Goal: Task Accomplishment & Management: Manage account settings

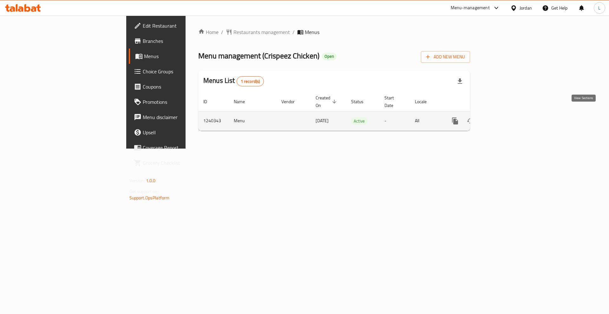
click at [505, 117] on icon "enhanced table" at bounding box center [501, 121] width 8 height 8
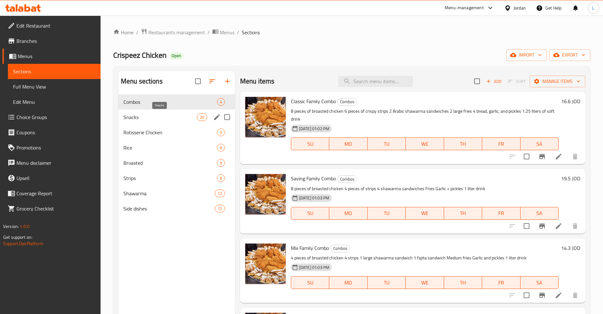
click at [130, 118] on span "Snacks" at bounding box center [160, 117] width 74 height 8
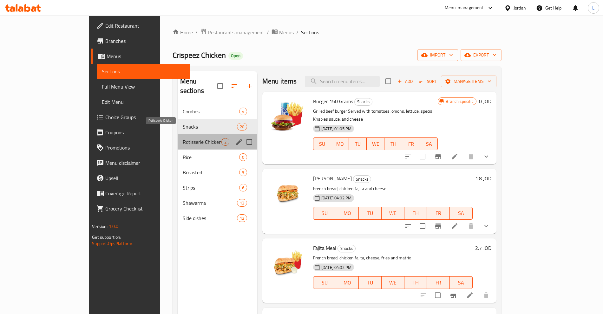
click at [183, 138] on span "Rotisserie Chicken" at bounding box center [202, 142] width 39 height 8
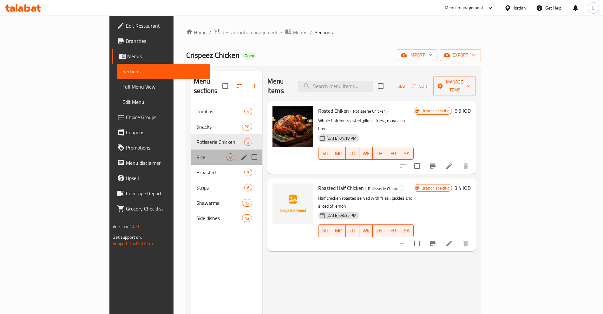
click at [191, 149] on div "Rice 0" at bounding box center [226, 156] width 71 height 15
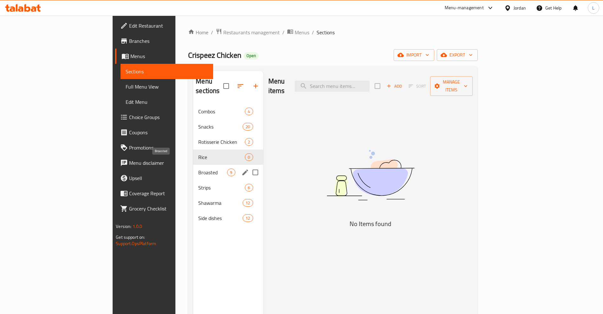
click at [198, 168] on span "Broasted" at bounding box center [212, 172] width 29 height 8
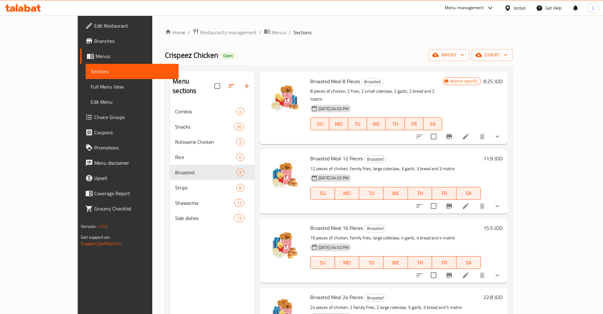
scroll to position [198, 0]
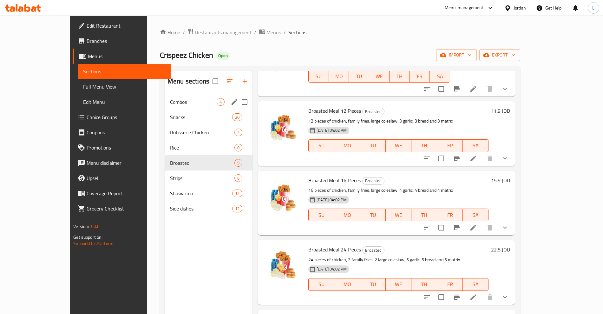
click at [165, 97] on div "Combos 4" at bounding box center [209, 101] width 88 height 15
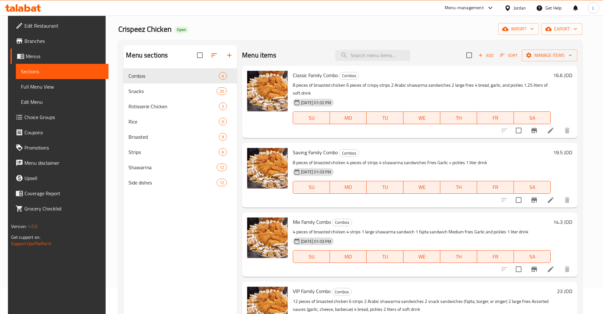
scroll to position [40, 0]
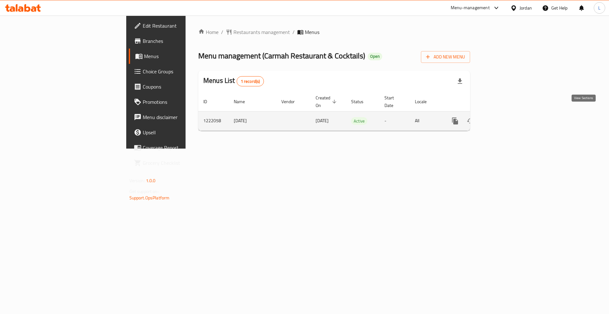
click at [504, 118] on icon "enhanced table" at bounding box center [501, 121] width 6 height 6
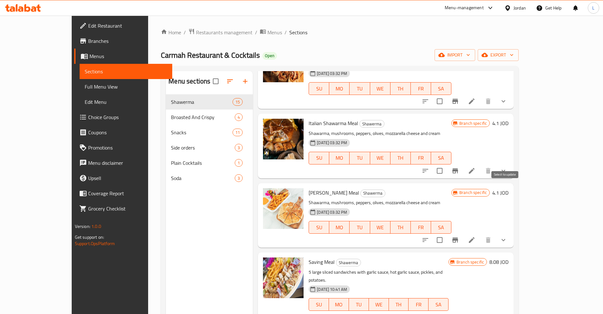
scroll to position [583, 0]
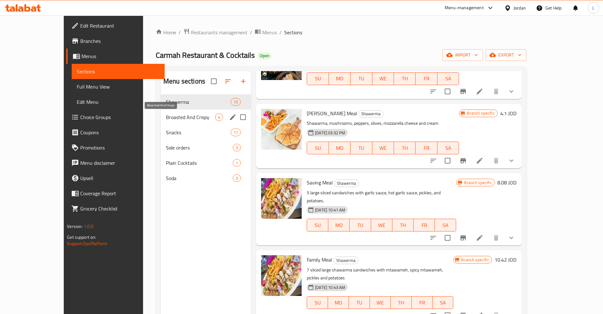
click at [166, 118] on span "Broasted And Crispy" at bounding box center [190, 117] width 49 height 8
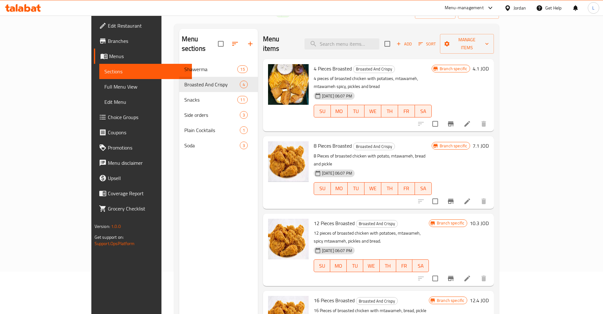
scroll to position [89, 0]
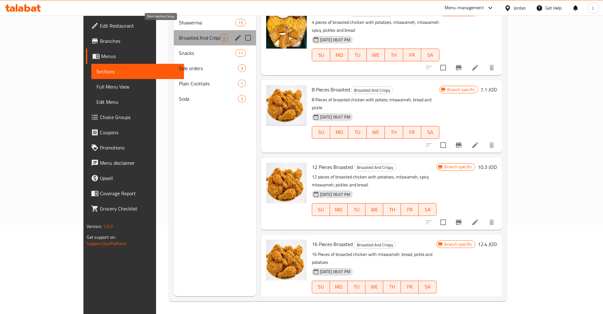
click at [179, 34] on span "Broasted And Crispy" at bounding box center [199, 38] width 41 height 8
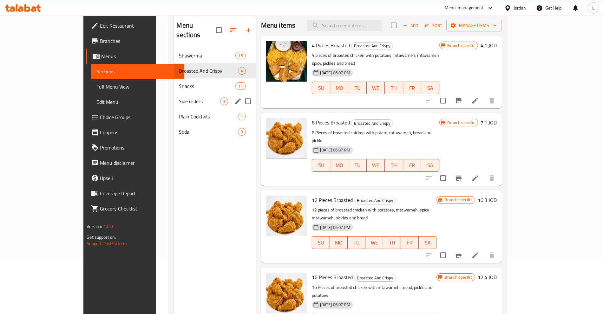
scroll to position [10, 0]
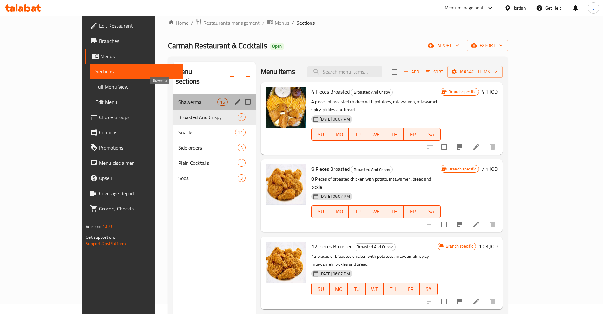
click at [178, 98] on span "Shawerma" at bounding box center [197, 102] width 39 height 8
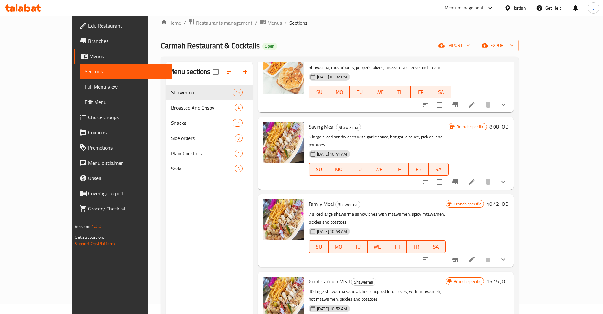
scroll to position [634, 0]
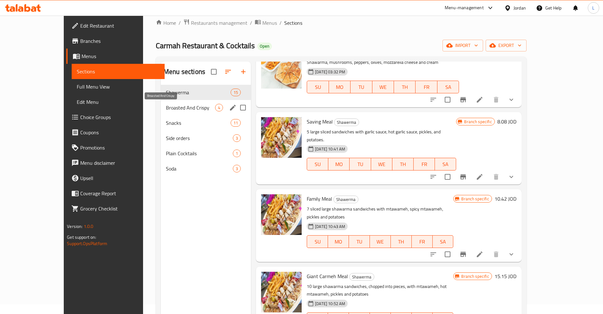
click at [166, 108] on span "Broasted And Crispy" at bounding box center [190, 108] width 49 height 8
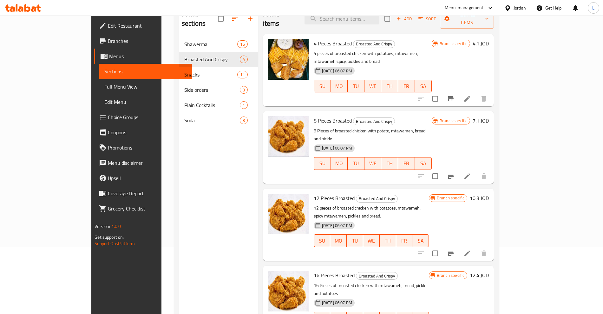
scroll to position [89, 0]
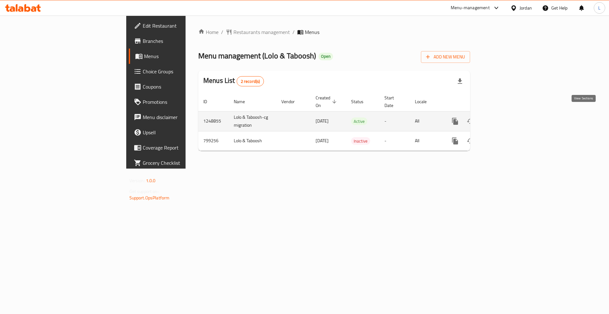
click at [504, 118] on icon "enhanced table" at bounding box center [501, 121] width 6 height 6
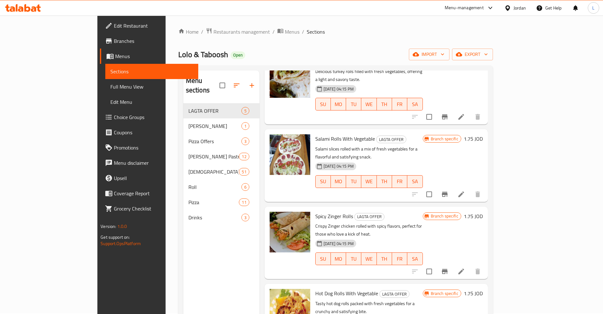
scroll to position [40, 0]
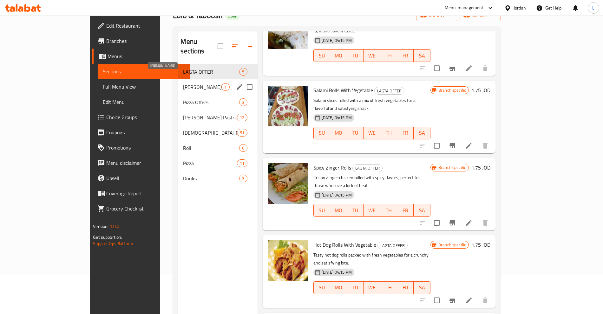
click at [183, 83] on span "Safiha Shamiya" at bounding box center [202, 87] width 38 height 8
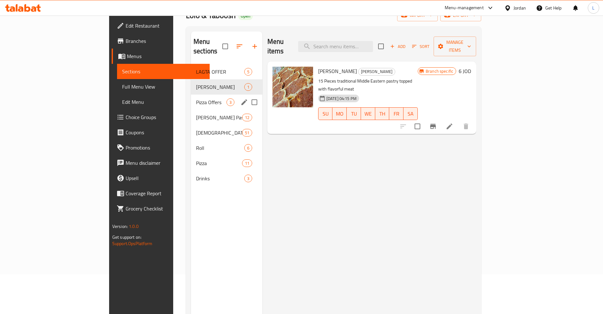
click at [196, 98] on span "Pizza Offers" at bounding box center [211, 102] width 30 height 8
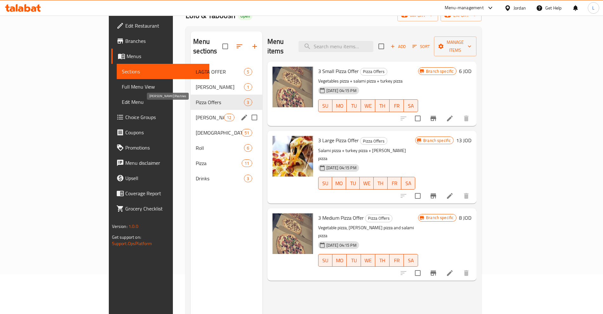
click at [196, 114] on span "Shami Pastries" at bounding box center [210, 118] width 28 height 8
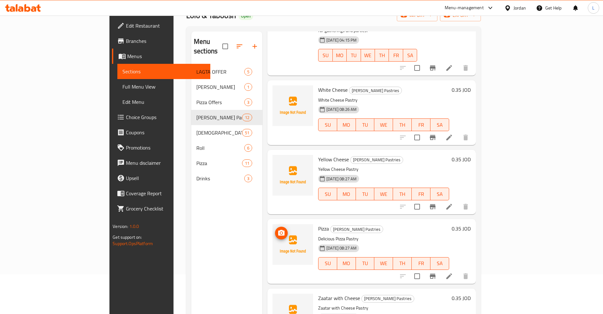
scroll to position [198, 0]
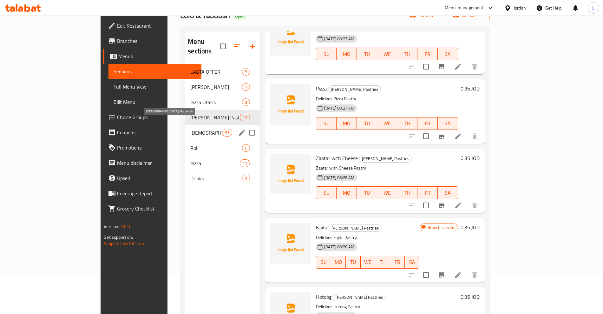
click at [190, 129] on span "Lebanese Manakish" at bounding box center [206, 133] width 32 height 8
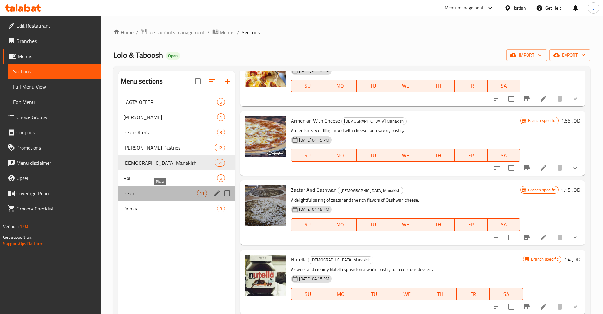
click at [131, 194] on span "Pizza" at bounding box center [160, 193] width 74 height 8
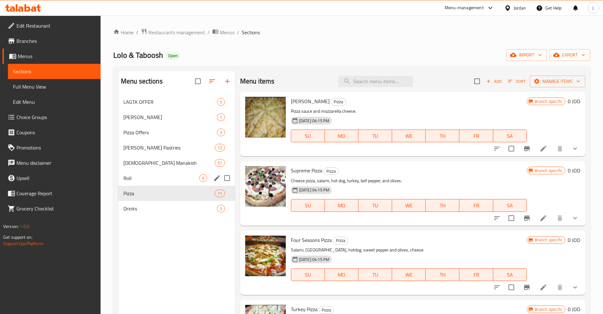
click at [139, 179] on span "Roll" at bounding box center [161, 178] width 76 height 8
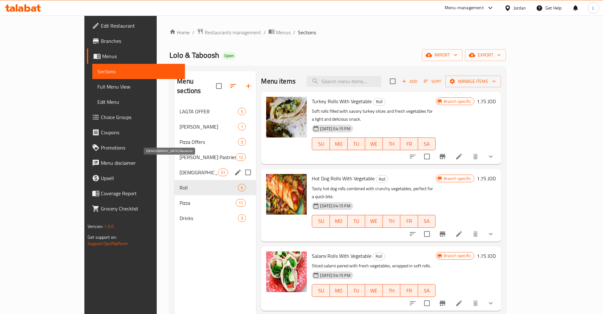
click at [180, 168] on span "Lebanese Manakish" at bounding box center [199, 172] width 38 height 8
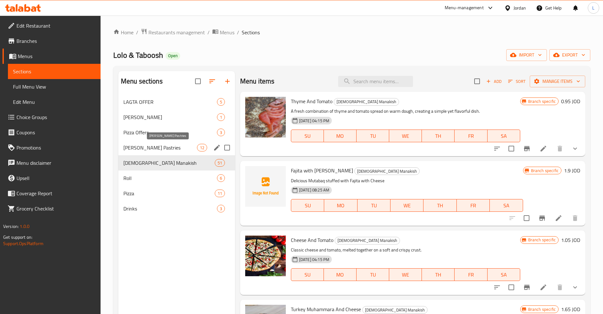
click at [152, 146] on span "Shami Pastries" at bounding box center [160, 148] width 74 height 8
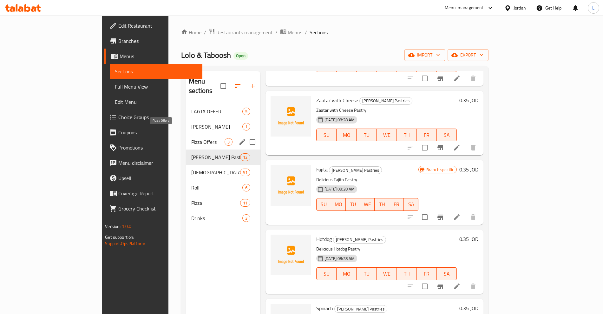
click at [191, 138] on span "Pizza Offers" at bounding box center [207, 142] width 33 height 8
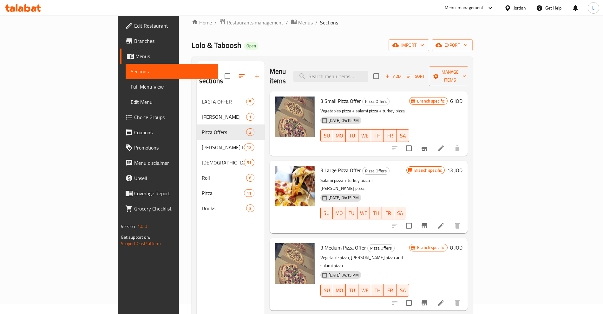
scroll to position [10, 0]
